Goal: Ask a question

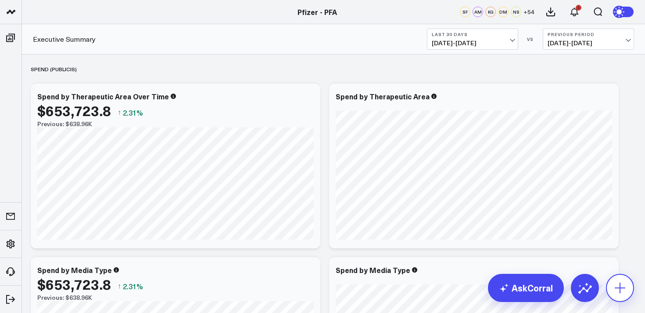
drag, startPoint x: 620, startPoint y: 291, endPoint x: 618, endPoint y: 287, distance: 5.3
click at [620, 291] on icon at bounding box center [620, 287] width 11 height 11
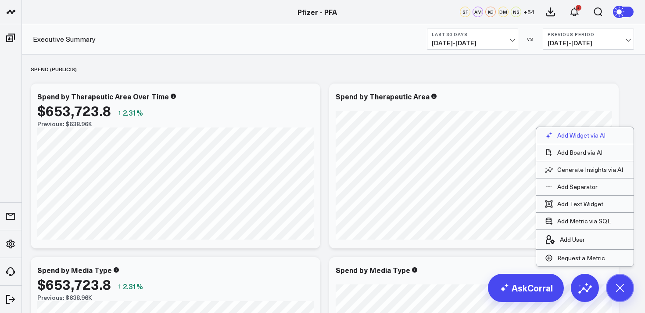
click at [592, 137] on p "Add Widget via AI" at bounding box center [581, 135] width 48 height 8
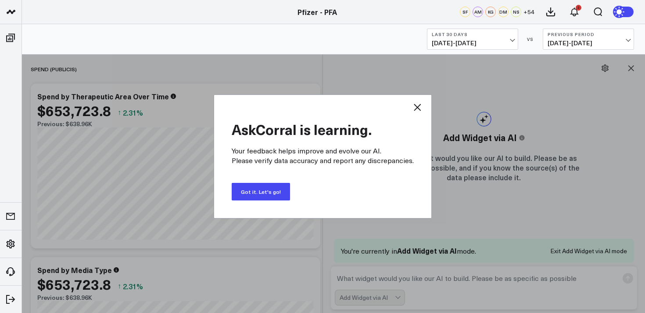
drag, startPoint x: 413, startPoint y: 111, endPoint x: 421, endPoint y: 136, distance: 26.2
click at [414, 111] on icon at bounding box center [417, 107] width 11 height 11
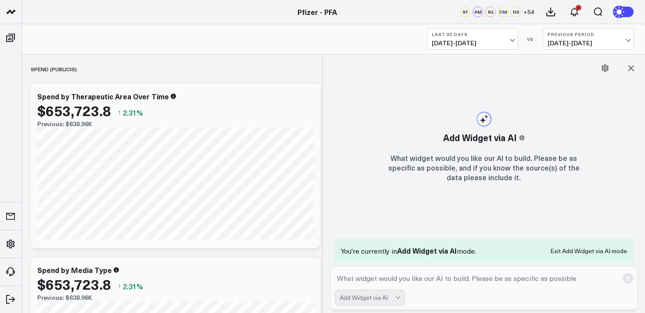
click at [416, 273] on textarea at bounding box center [477, 278] width 284 height 16
type textarea "from what pages are users clicking on order tests HVAs?"
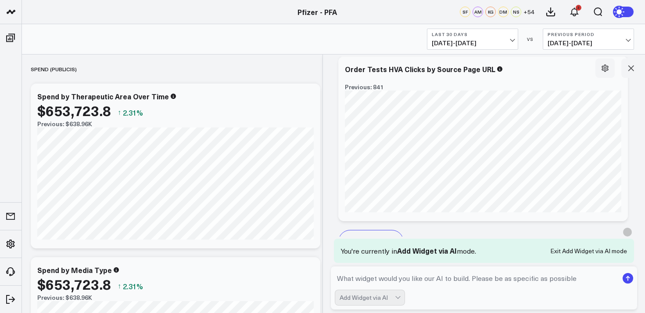
scroll to position [739, 0]
